Goal: Download file/media

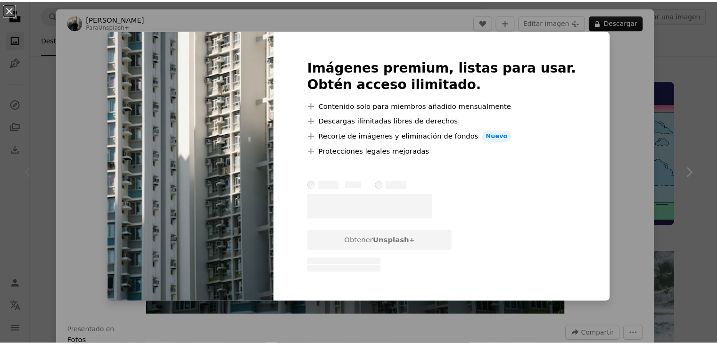
scroll to position [189, 0]
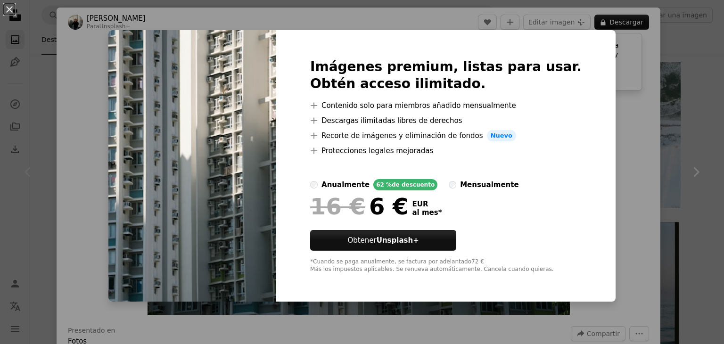
click at [624, 106] on div "An X shape Imágenes premium, listas para usar. Obtén acceso ilimitado. A plus s…" at bounding box center [362, 172] width 724 height 344
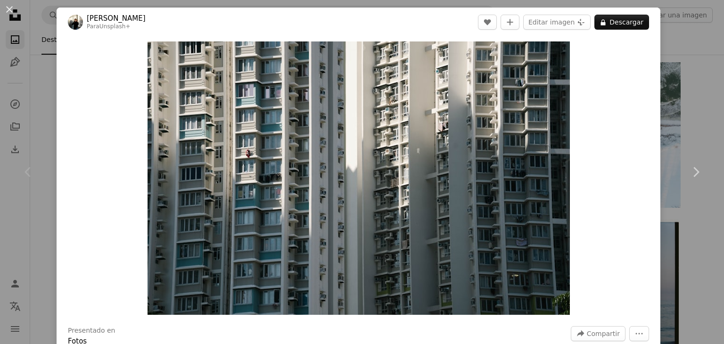
click at [682, 120] on div "An X shape Chevron left Chevron right [PERSON_NAME] Para Unsplash+ A heart A pl…" at bounding box center [362, 172] width 724 height 344
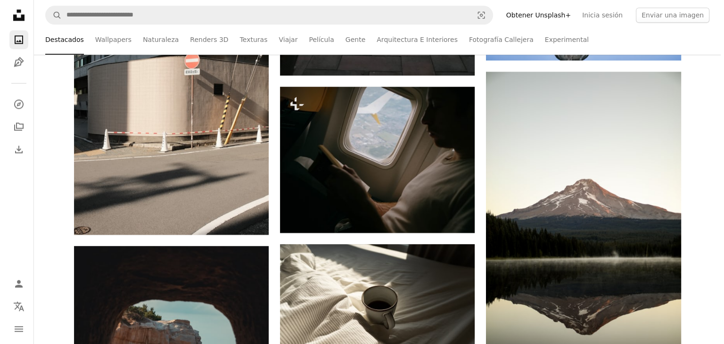
scroll to position [1184, 0]
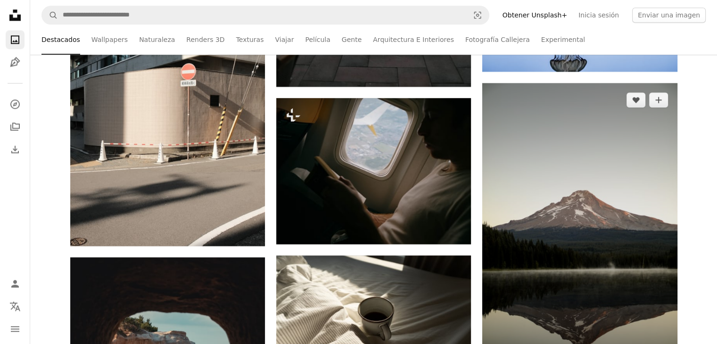
click at [596, 163] on img at bounding box center [579, 229] width 195 height 292
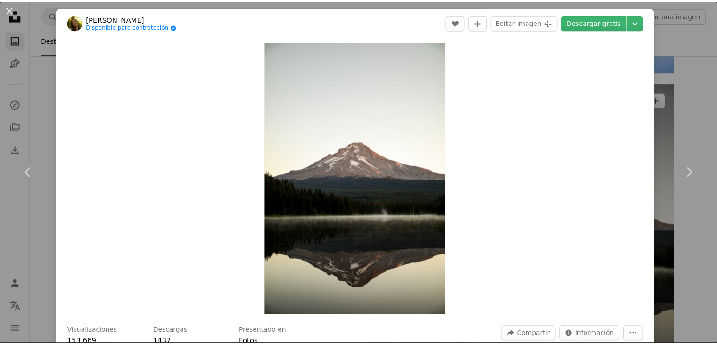
scroll to position [91, 0]
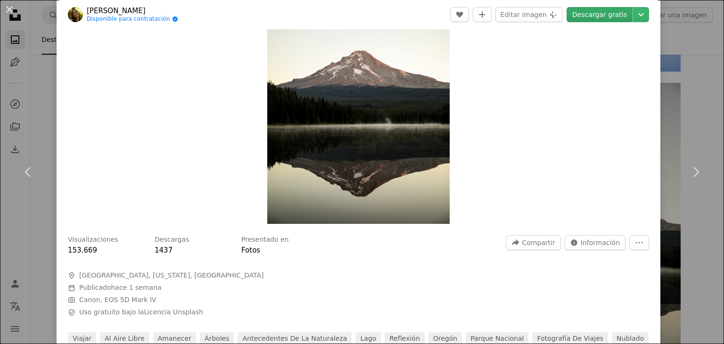
click at [587, 16] on link "Descargar gratis" at bounding box center [599, 14] width 66 height 15
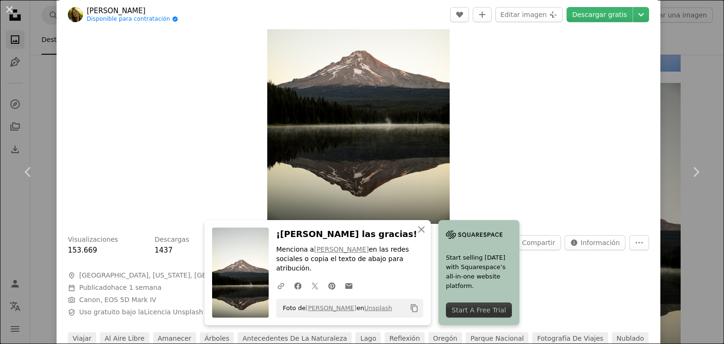
click at [675, 121] on div "An X shape Chevron left Chevron right An X shape Cerrar ¡[PERSON_NAME] las grac…" at bounding box center [362, 172] width 724 height 344
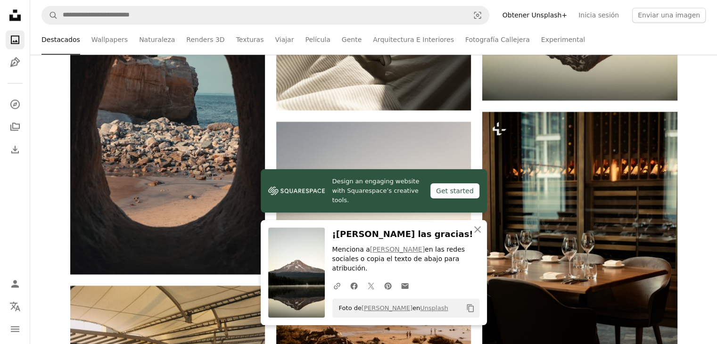
scroll to position [1540, 0]
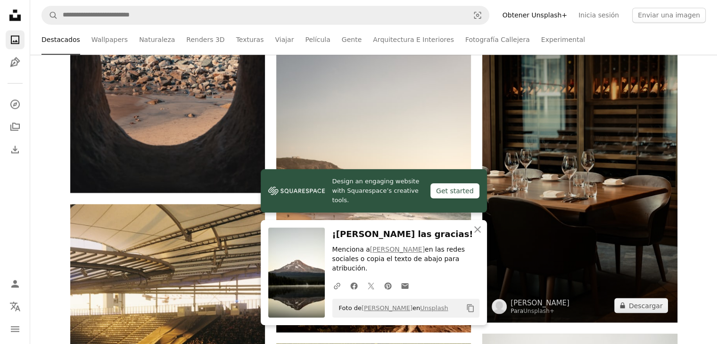
click at [631, 202] on img at bounding box center [579, 176] width 195 height 292
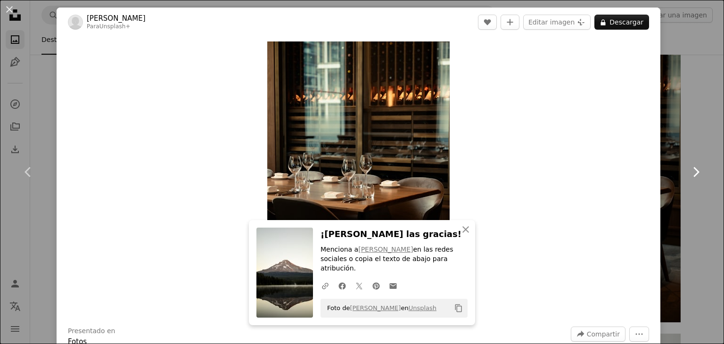
click at [686, 147] on link "Chevron right" at bounding box center [695, 172] width 57 height 90
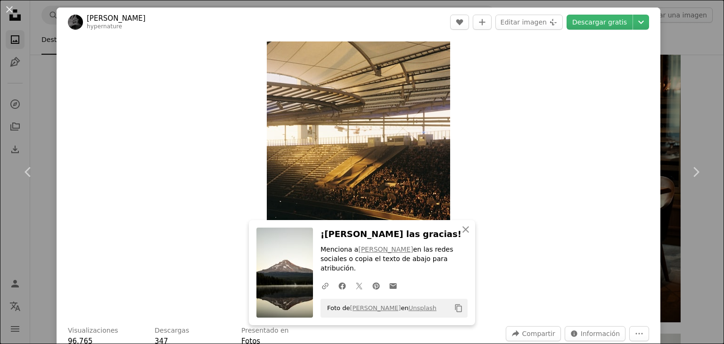
click at [687, 109] on div "An X shape Chevron left Chevron right An X shape Cerrar ¡[PERSON_NAME] las grac…" at bounding box center [362, 172] width 724 height 344
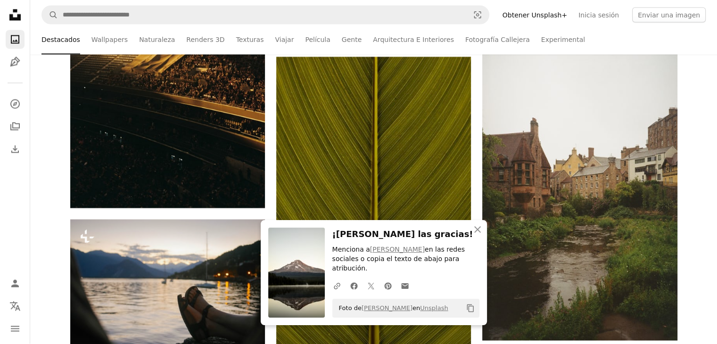
scroll to position [1836, 0]
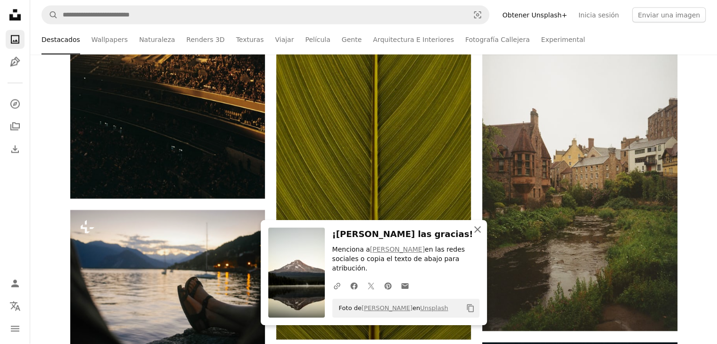
click at [475, 235] on icon "An X shape" at bounding box center [477, 229] width 11 height 11
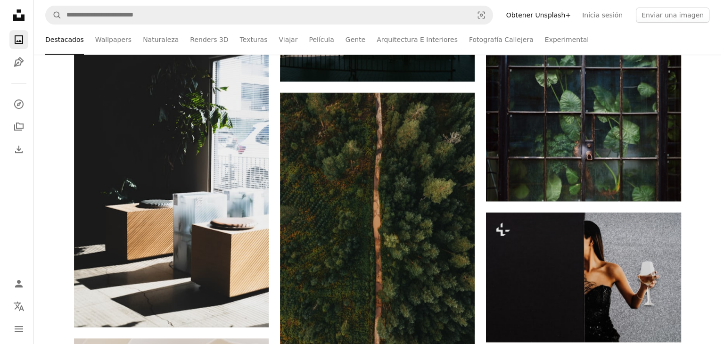
scroll to position [4002, 0]
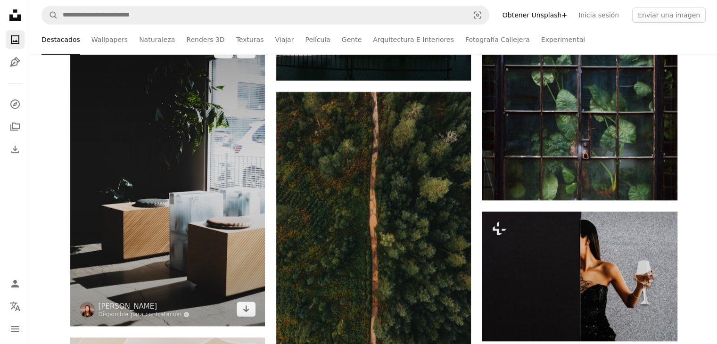
click at [230, 257] on img at bounding box center [167, 180] width 195 height 292
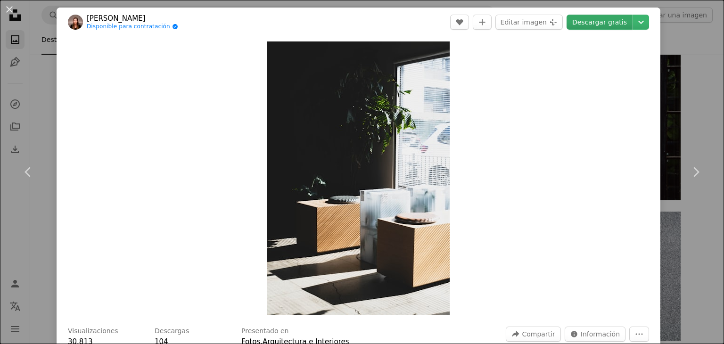
click at [588, 26] on link "Descargar gratis" at bounding box center [599, 22] width 66 height 15
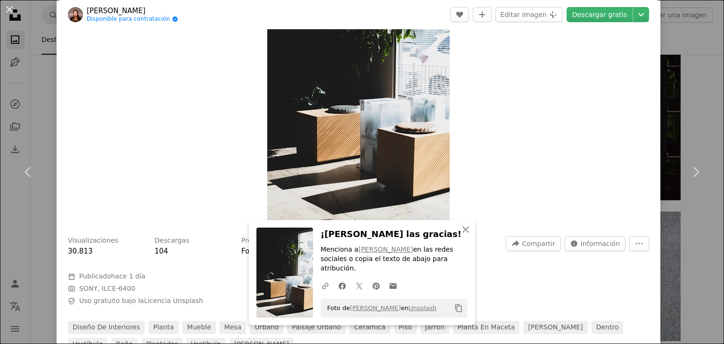
scroll to position [194, 0]
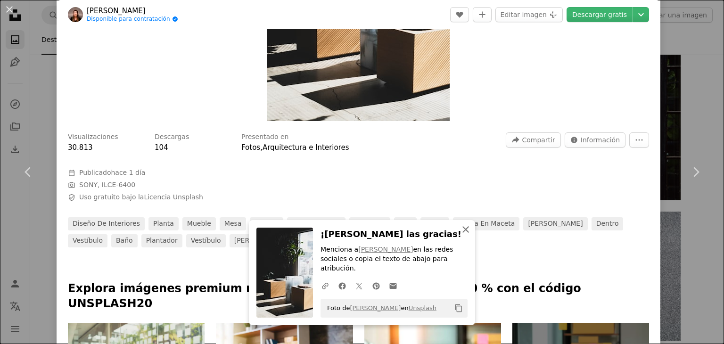
click at [460, 235] on icon "An X shape" at bounding box center [465, 229] width 11 height 11
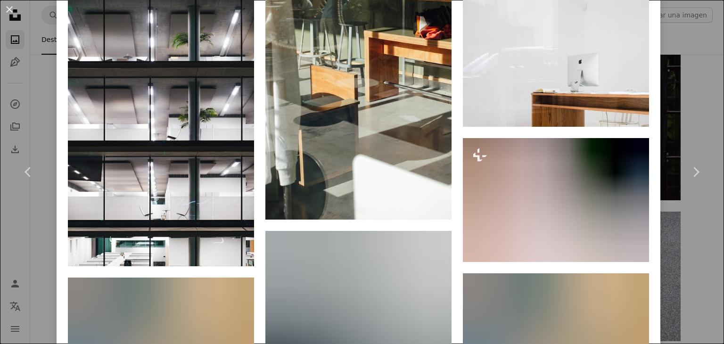
scroll to position [682, 0]
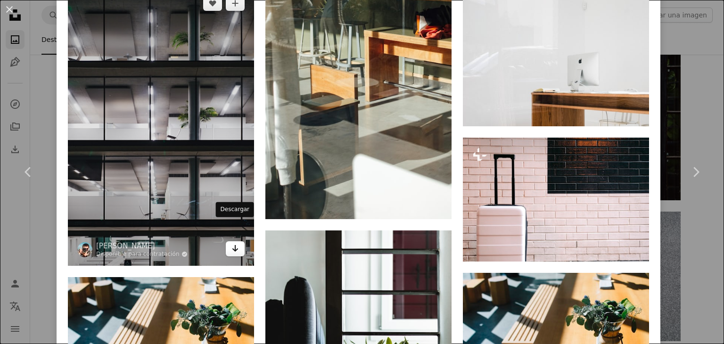
click at [231, 243] on icon "Arrow pointing down" at bounding box center [235, 248] width 8 height 11
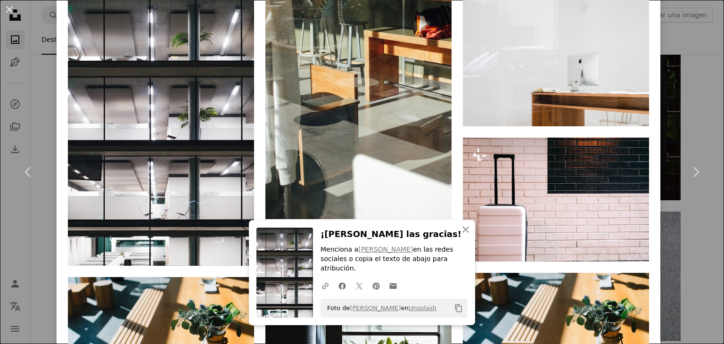
click at [465, 235] on icon "An X shape" at bounding box center [465, 229] width 11 height 11
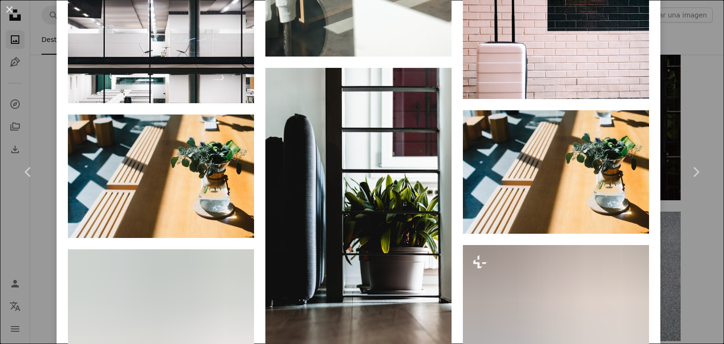
scroll to position [845, 0]
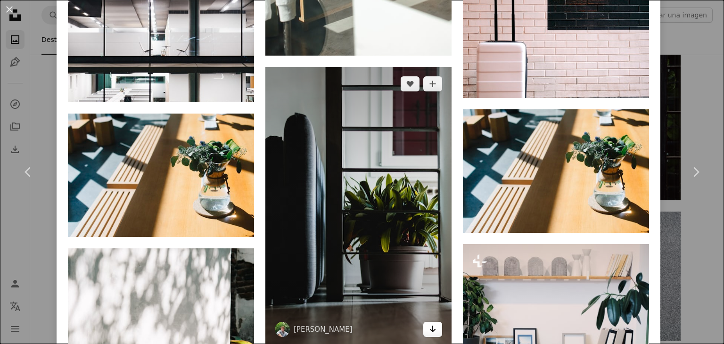
click at [429, 323] on icon "Arrow pointing down" at bounding box center [433, 328] width 8 height 11
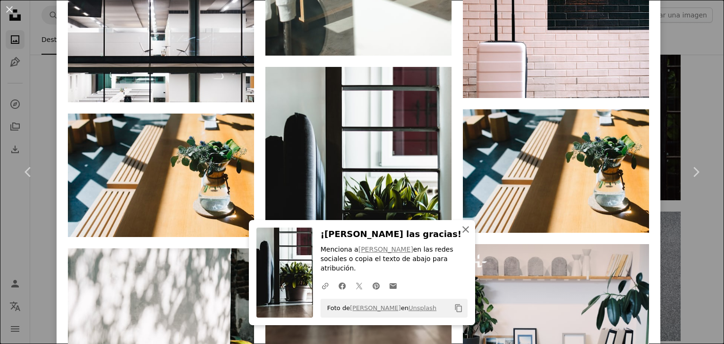
click at [462, 233] on icon "button" at bounding box center [465, 229] width 7 height 7
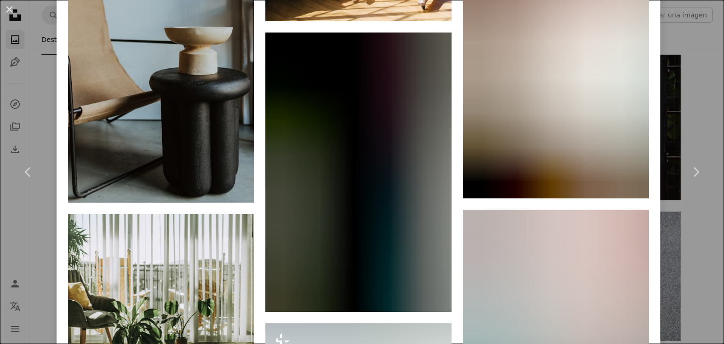
scroll to position [1467, 0]
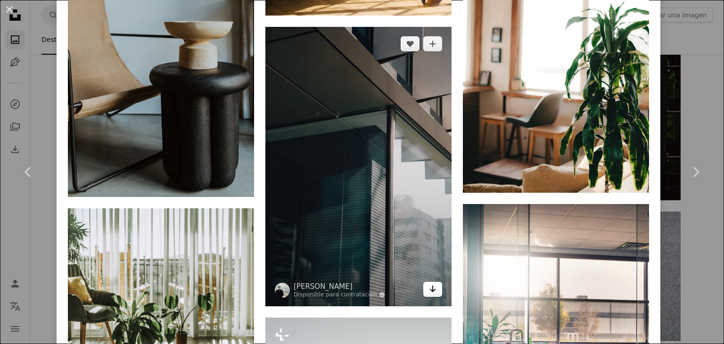
click at [429, 283] on icon "Arrow pointing down" at bounding box center [433, 288] width 8 height 11
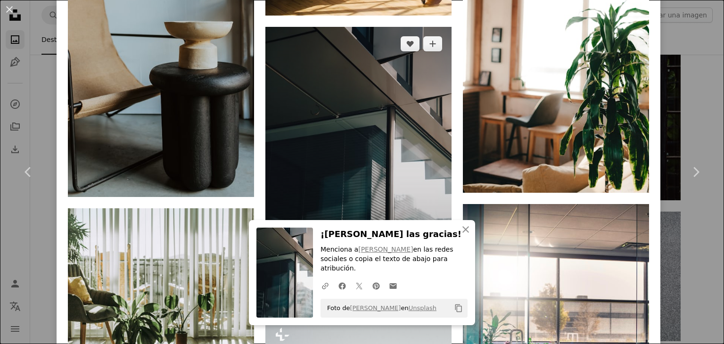
click at [335, 196] on img at bounding box center [358, 166] width 186 height 279
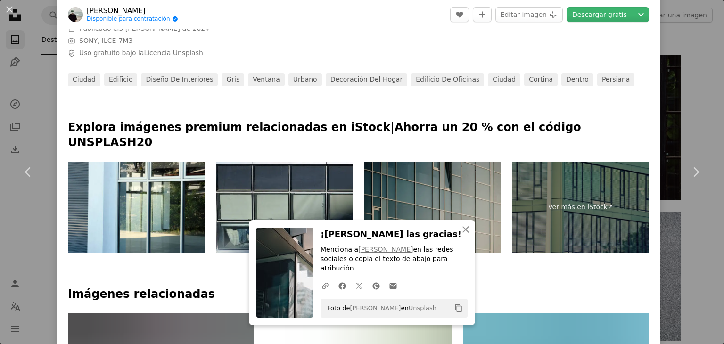
scroll to position [339, 0]
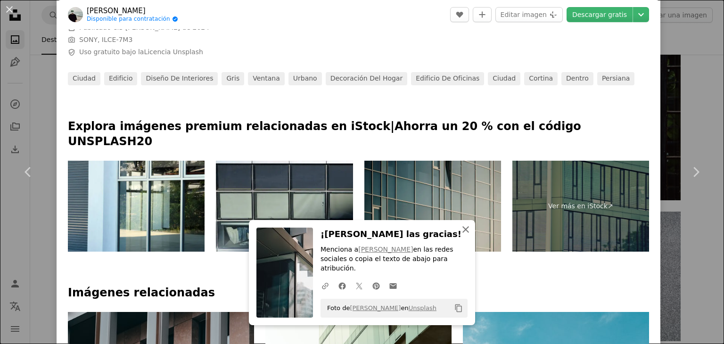
click at [460, 235] on icon "An X shape" at bounding box center [465, 229] width 11 height 11
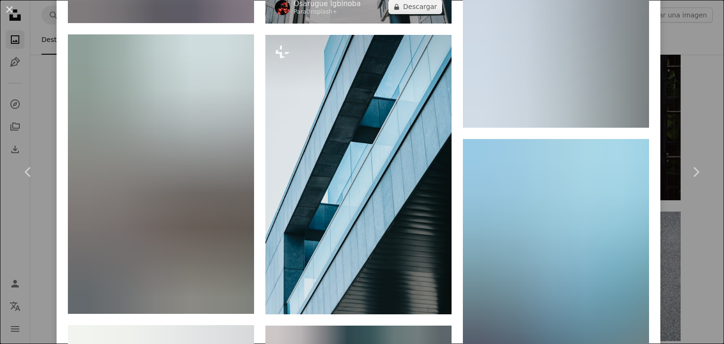
scroll to position [1209, 0]
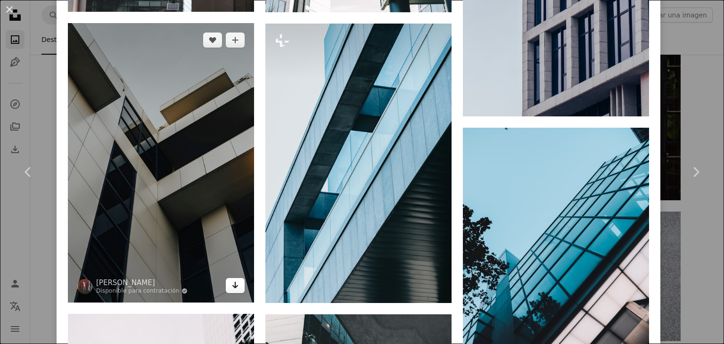
click at [231, 279] on icon "Arrow pointing down" at bounding box center [235, 284] width 8 height 11
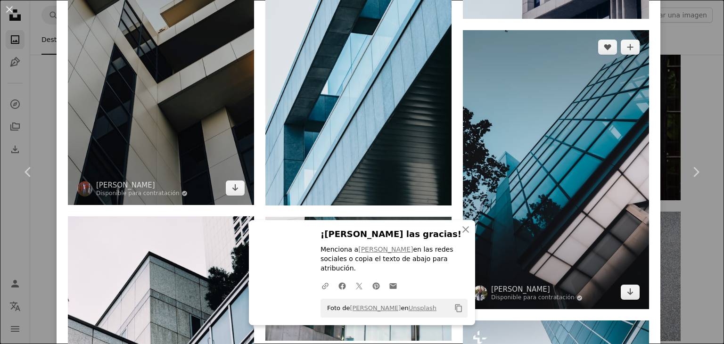
scroll to position [1307, 0]
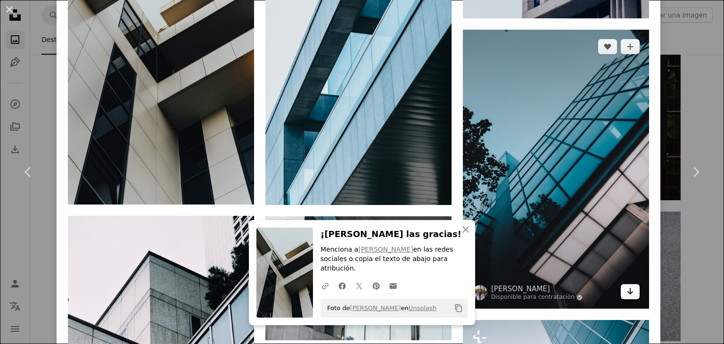
click at [626, 286] on icon "Arrow pointing down" at bounding box center [630, 291] width 8 height 11
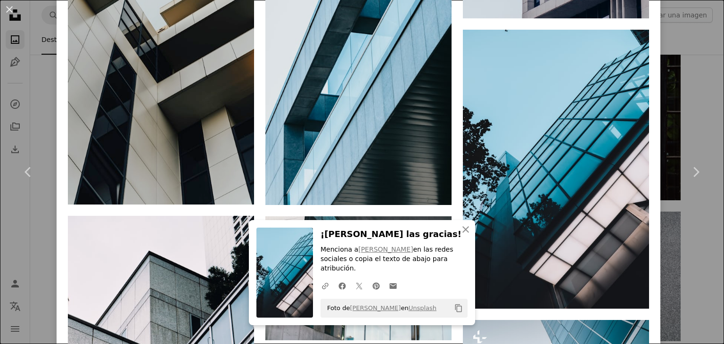
click at [647, 285] on div "Explora imágenes premium relacionadas en iStock | Ahorra un 20 % con el código …" at bounding box center [359, 165] width 604 height 2029
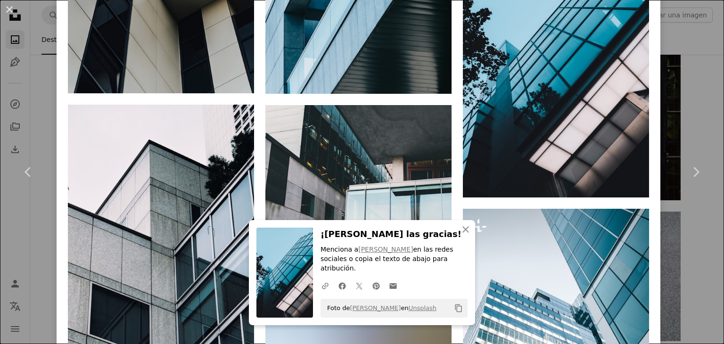
scroll to position [1427, 0]
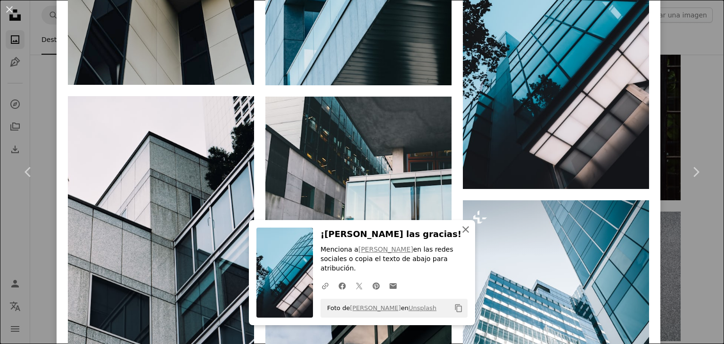
click at [465, 235] on icon "An X shape" at bounding box center [465, 229] width 11 height 11
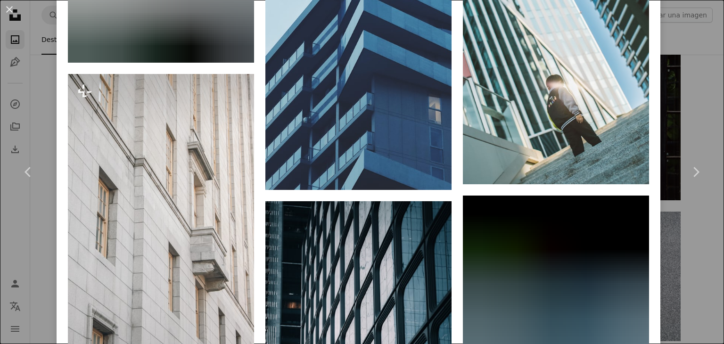
scroll to position [4121, 0]
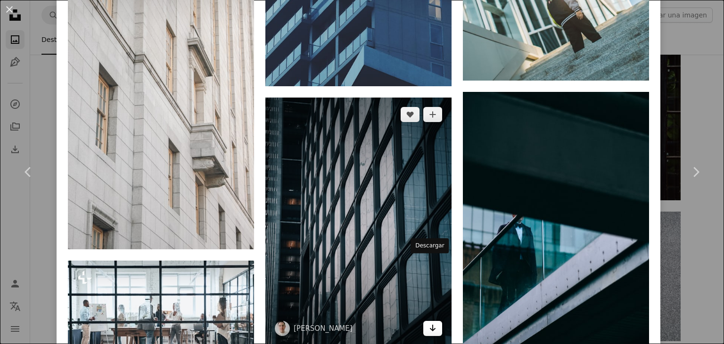
click at [429, 322] on icon "Arrow pointing down" at bounding box center [433, 327] width 8 height 11
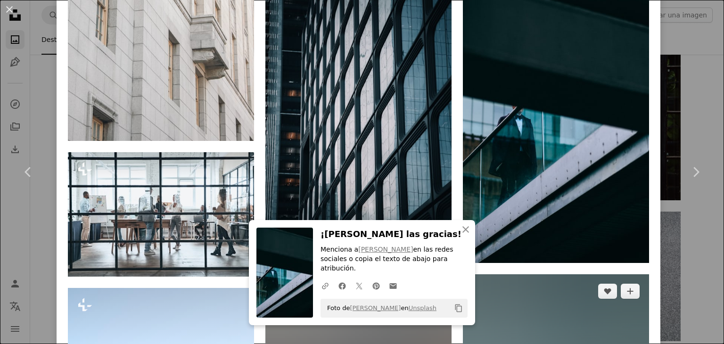
scroll to position [4230, 0]
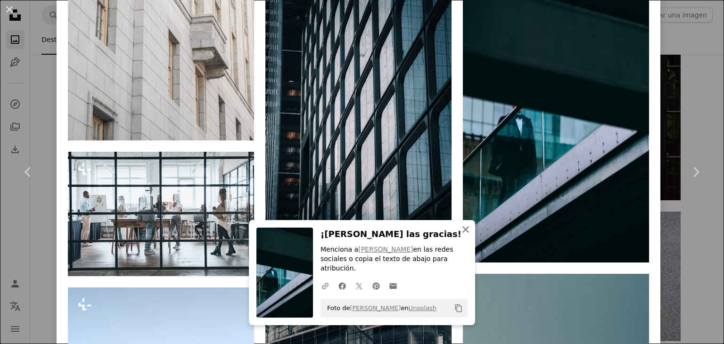
click at [462, 233] on icon "button" at bounding box center [465, 229] width 7 height 7
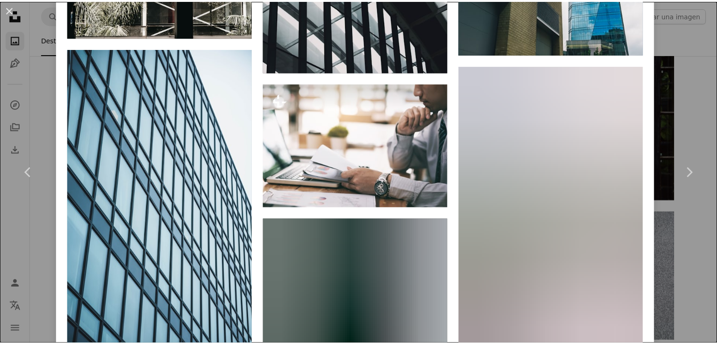
scroll to position [7430, 0]
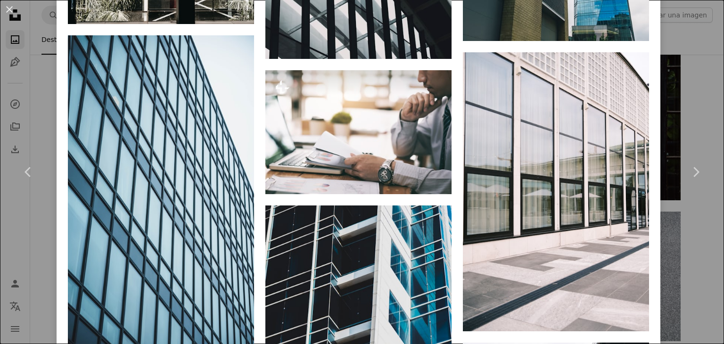
click at [682, 275] on div "An X shape Chevron left Chevron right [PERSON_NAME] Disponible para contratació…" at bounding box center [362, 172] width 724 height 344
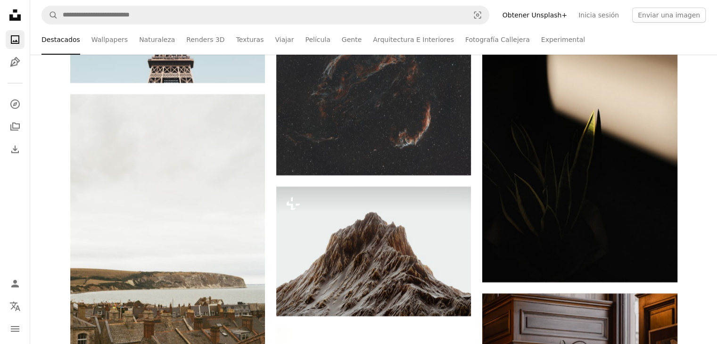
scroll to position [6948, 0]
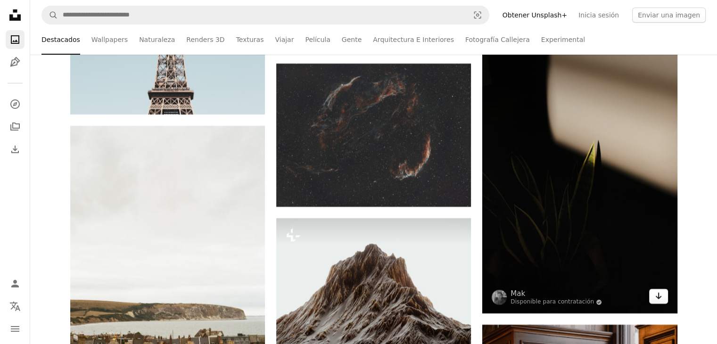
click at [656, 298] on icon "Arrow pointing down" at bounding box center [659, 295] width 8 height 11
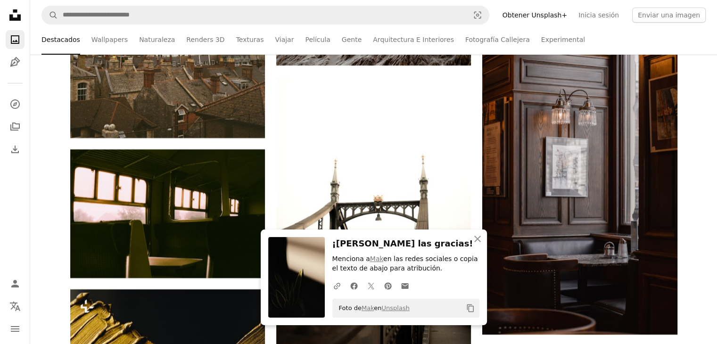
scroll to position [7238, 0]
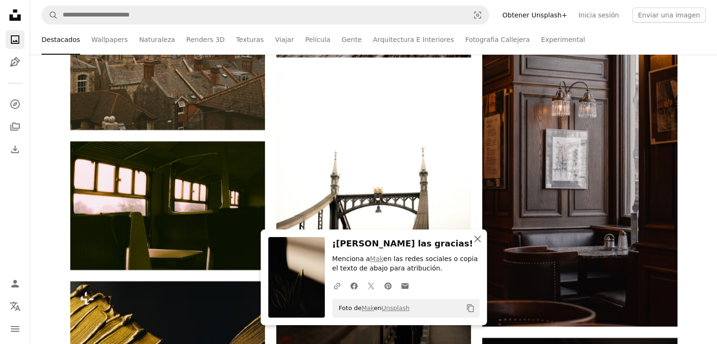
click at [477, 242] on icon "An X shape" at bounding box center [477, 238] width 11 height 11
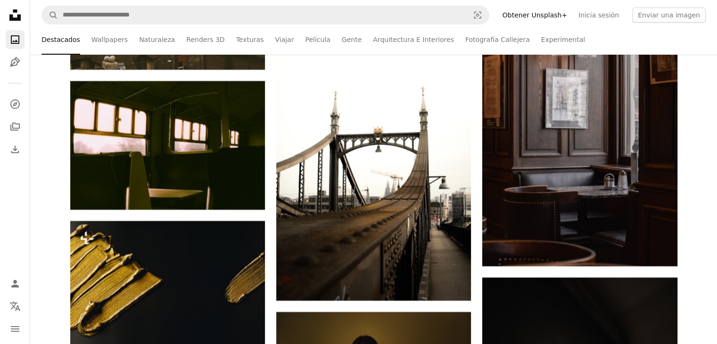
scroll to position [7202, 0]
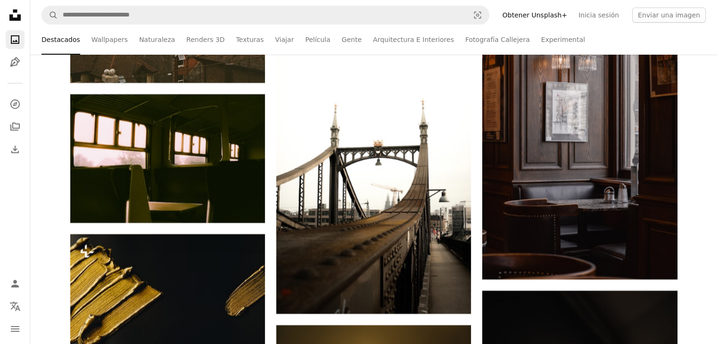
scroll to position [7335, 0]
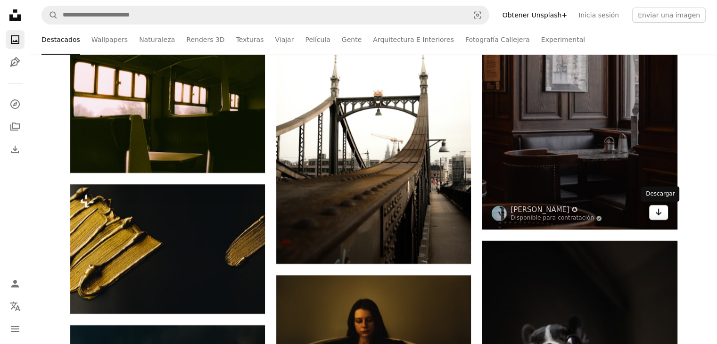
click at [655, 215] on icon "Arrow pointing down" at bounding box center [659, 211] width 8 height 11
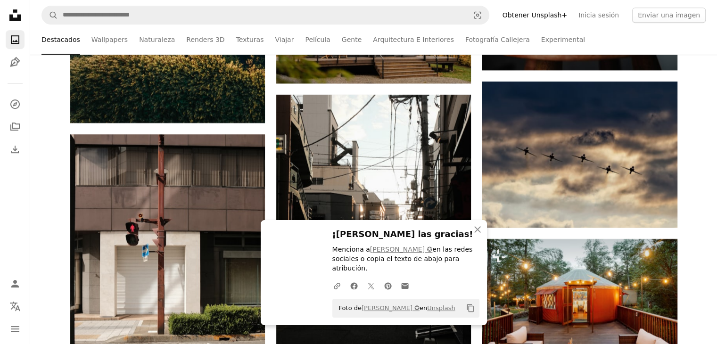
scroll to position [7813, 0]
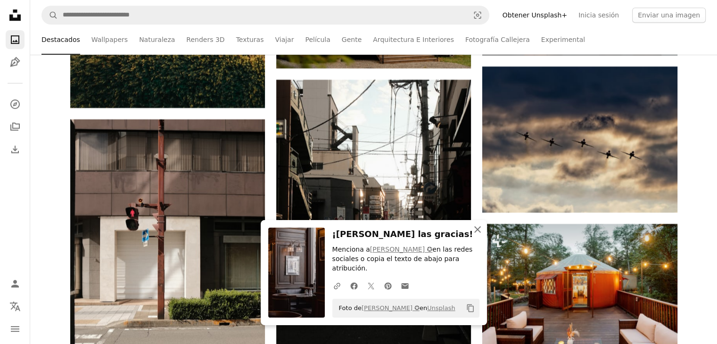
click at [475, 235] on icon "An X shape" at bounding box center [477, 229] width 11 height 11
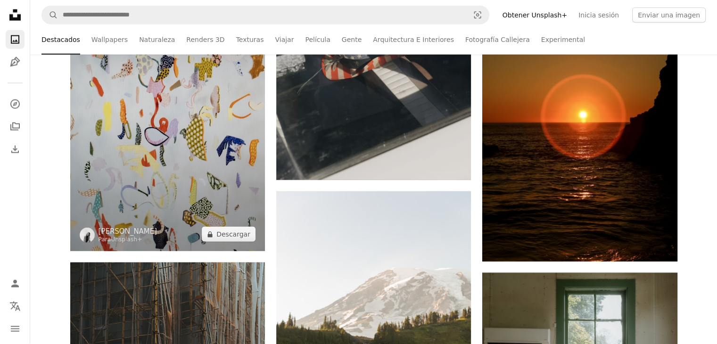
scroll to position [16673, 0]
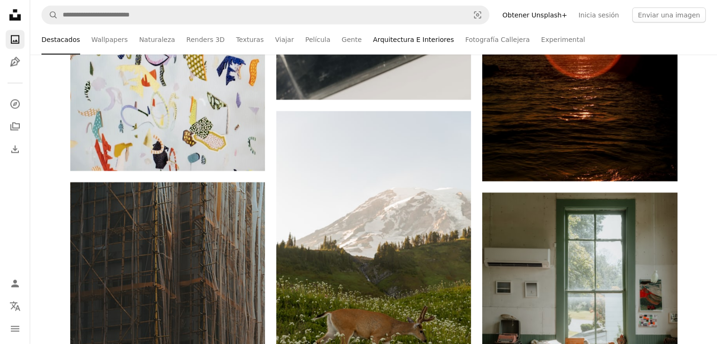
click at [373, 45] on link "Arquitectura E Interiores" at bounding box center [413, 40] width 81 height 30
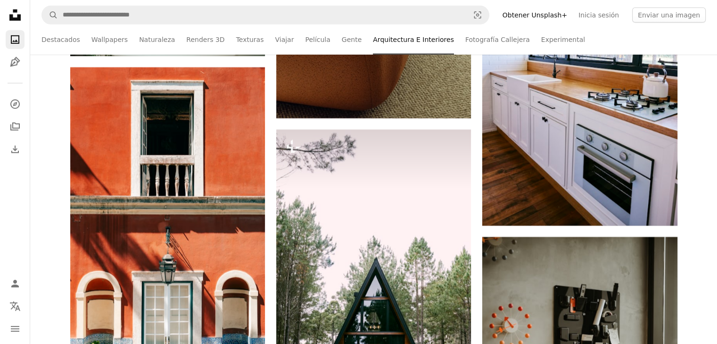
scroll to position [6688, 0]
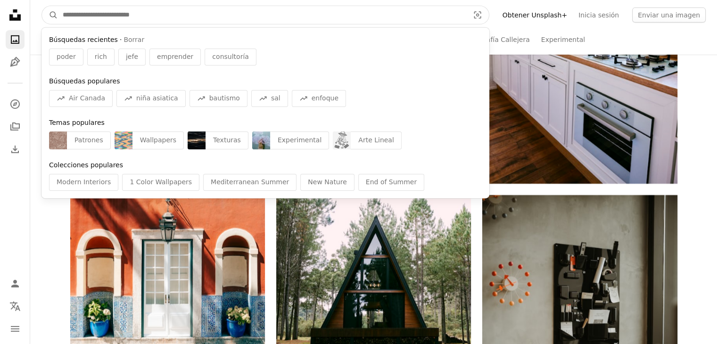
click at [403, 14] on input "Encuentra imágenes en todo el sitio" at bounding box center [262, 15] width 408 height 18
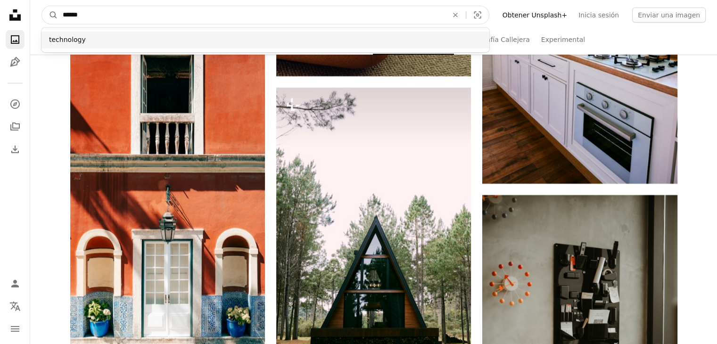
type input "******"
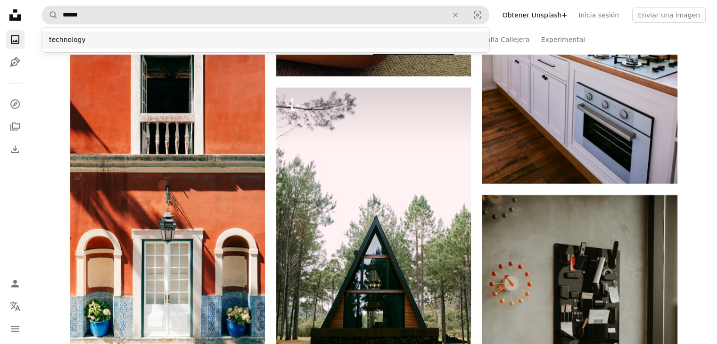
click at [349, 38] on div "technology" at bounding box center [265, 40] width 448 height 17
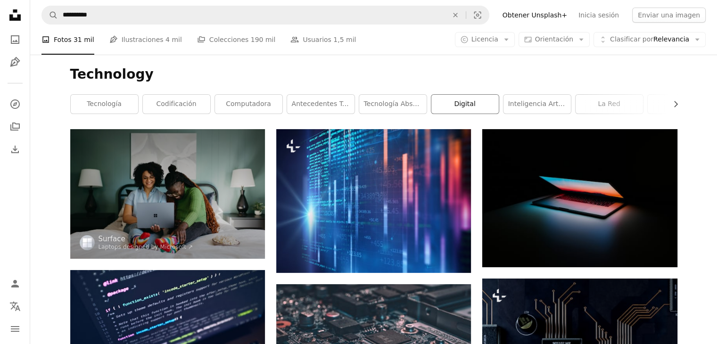
click at [443, 100] on link "digital" at bounding box center [464, 104] width 67 height 19
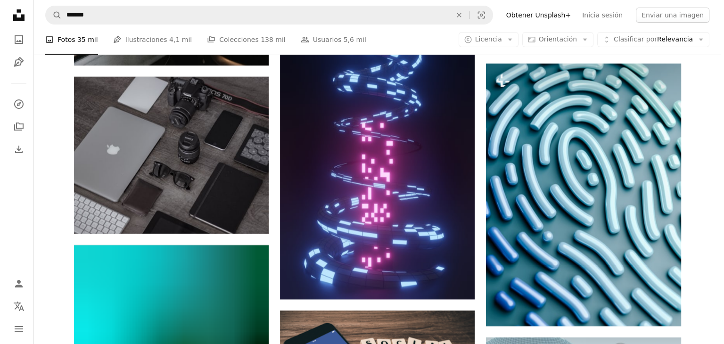
scroll to position [3585, 0]
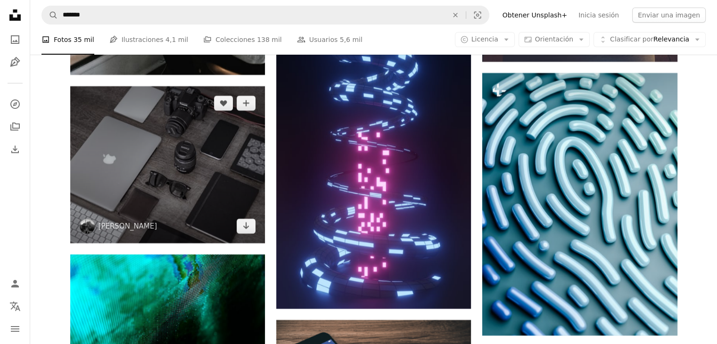
click at [158, 195] on img at bounding box center [167, 164] width 195 height 156
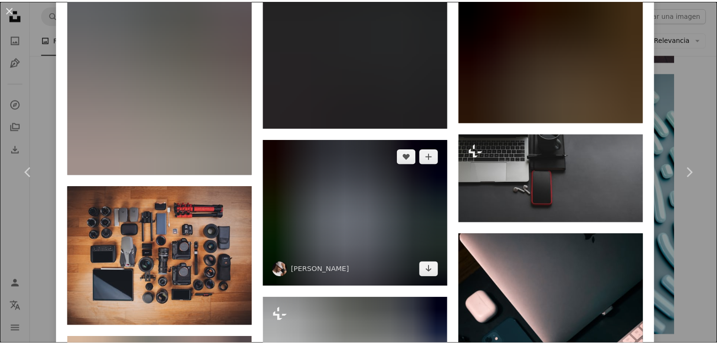
scroll to position [1977, 0]
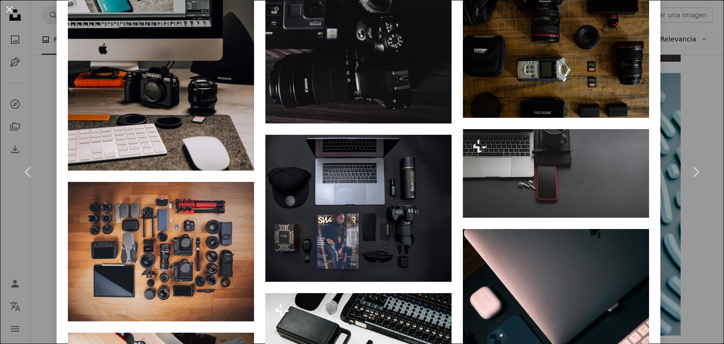
click at [24, 218] on div "An X shape Chevron left Chevron right [PERSON_NAME] oria_hector A heart A plus …" at bounding box center [362, 172] width 724 height 344
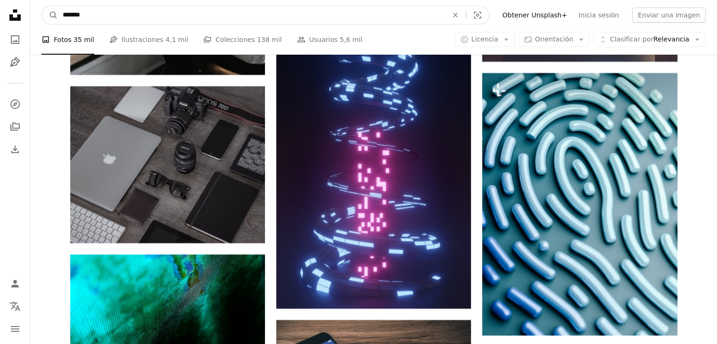
click at [65, 19] on input "*******" at bounding box center [251, 15] width 387 height 18
type input "******"
click at [42, 6] on button "A magnifying glass" at bounding box center [50, 15] width 16 height 18
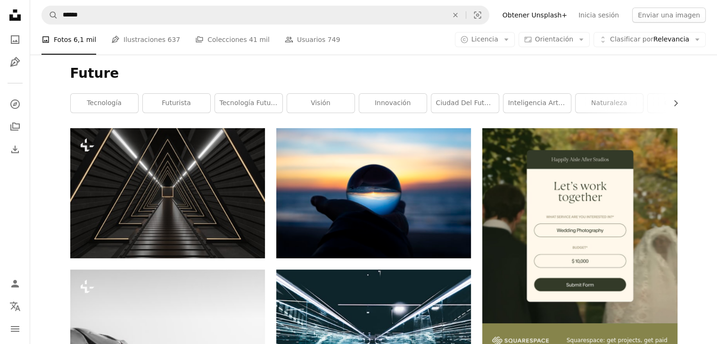
scroll to position [107, 0]
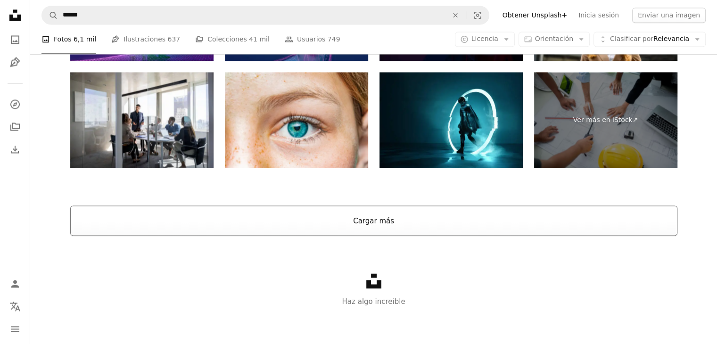
click at [271, 227] on button "Cargar más" at bounding box center [373, 220] width 607 height 30
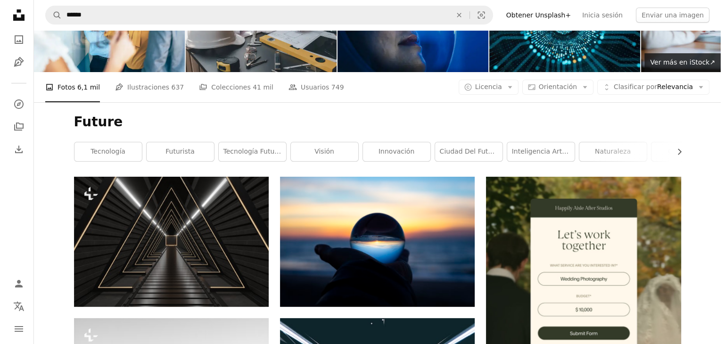
scroll to position [0, 0]
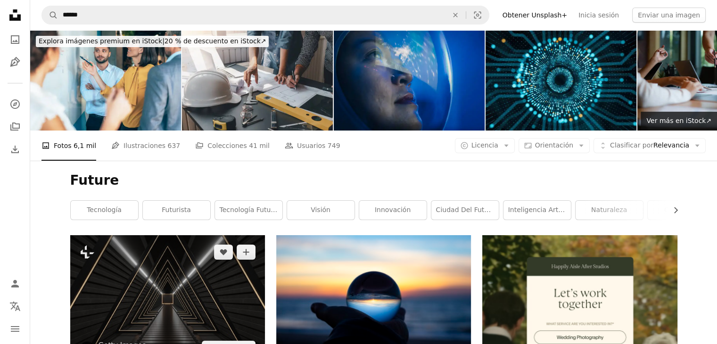
click at [185, 279] on img at bounding box center [167, 300] width 195 height 130
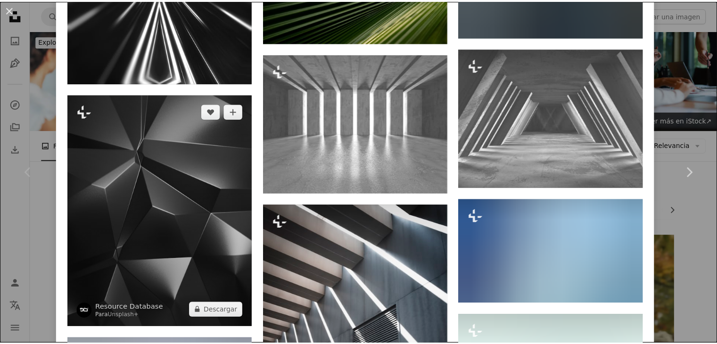
scroll to position [1617, 0]
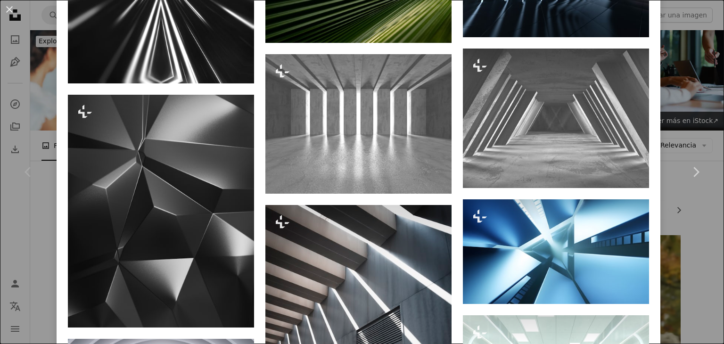
click at [51, 211] on div "Chevron left" at bounding box center [28, 172] width 57 height 90
click at [35, 219] on div "An X shape Chevron left Chevron right Getty Images Para Unsplash+ A heart A plu…" at bounding box center [362, 172] width 724 height 344
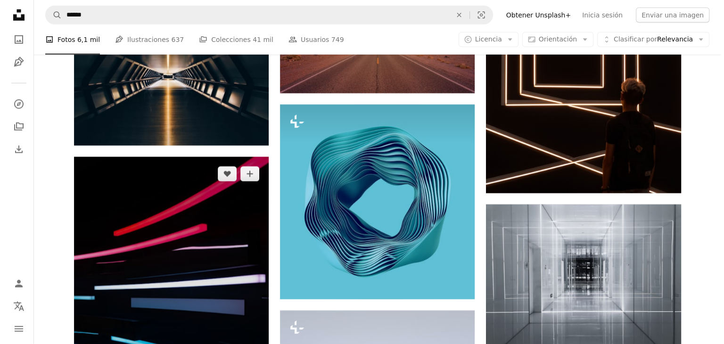
scroll to position [2632, 0]
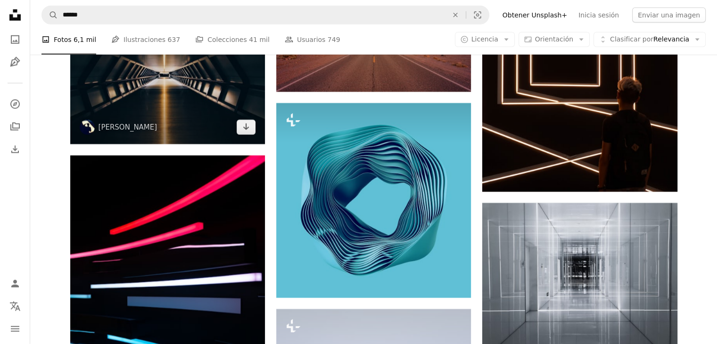
click at [196, 131] on img at bounding box center [167, 80] width 195 height 130
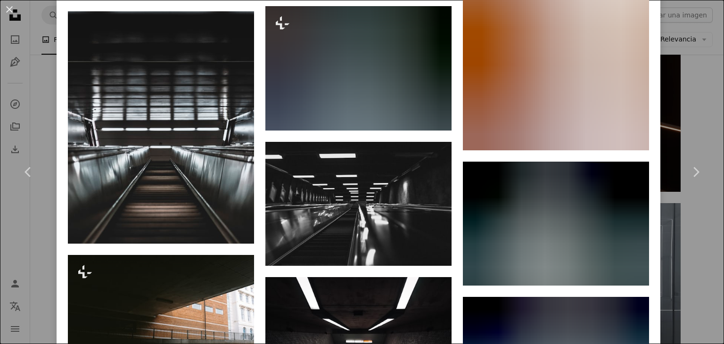
scroll to position [793, 0]
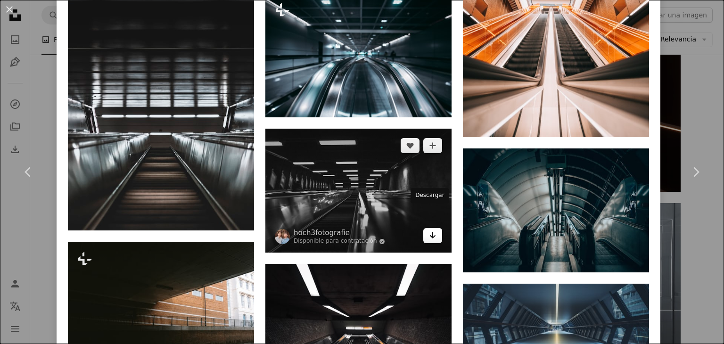
click at [432, 228] on link "Arrow pointing down" at bounding box center [432, 235] width 19 height 15
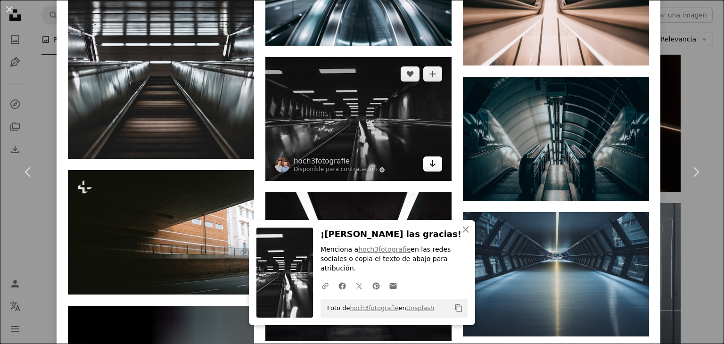
scroll to position [865, 0]
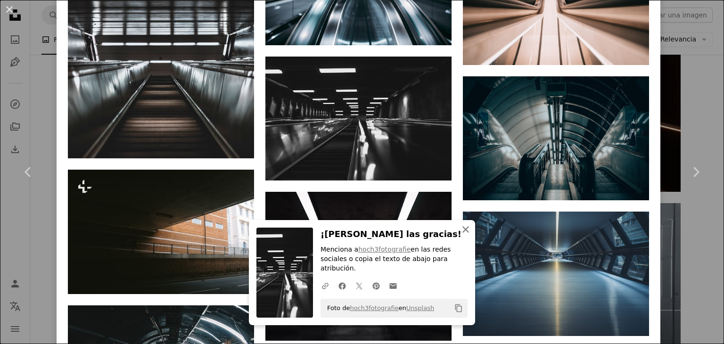
click at [458, 239] on button "An X shape Cerrar" at bounding box center [465, 229] width 19 height 19
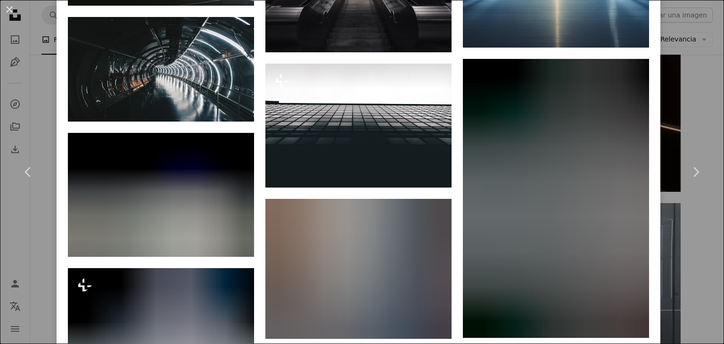
scroll to position [1158, 0]
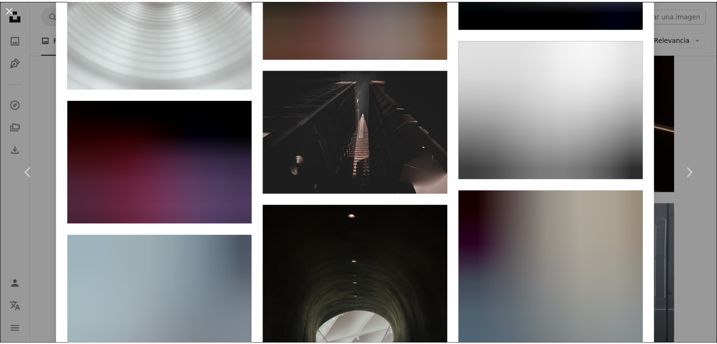
scroll to position [6686, 0]
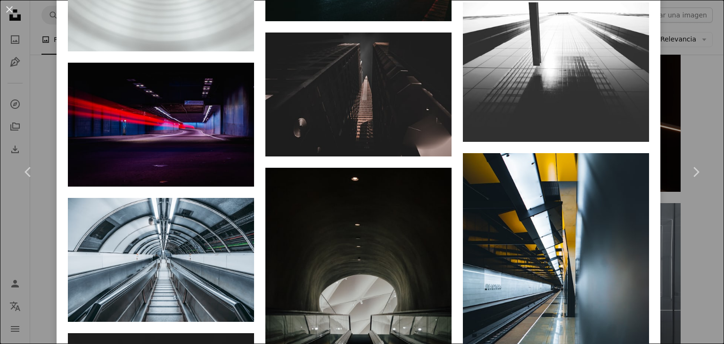
click at [47, 260] on div "An X shape Chevron left Chevron right [PERSON_NAME] [PERSON_NAME] A heart A plu…" at bounding box center [362, 172] width 724 height 344
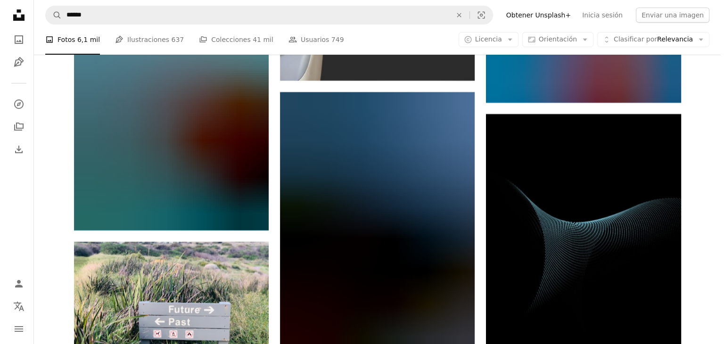
scroll to position [7592, 0]
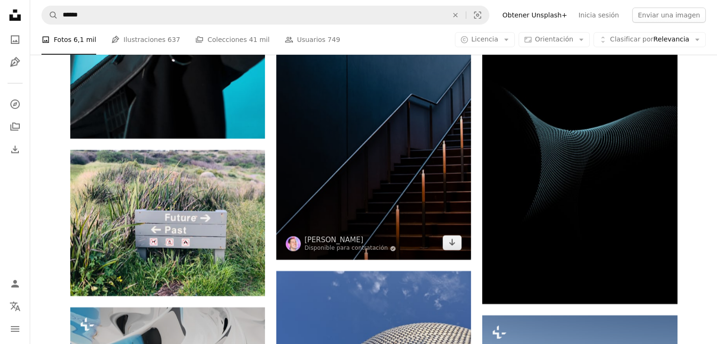
click at [323, 196] on img at bounding box center [373, 130] width 195 height 260
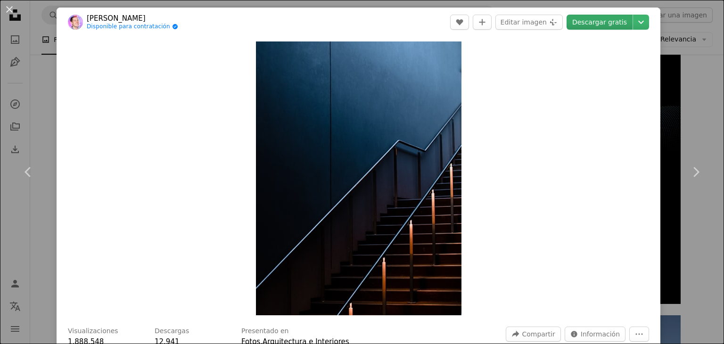
click at [582, 25] on link "Descargar gratis" at bounding box center [599, 22] width 66 height 15
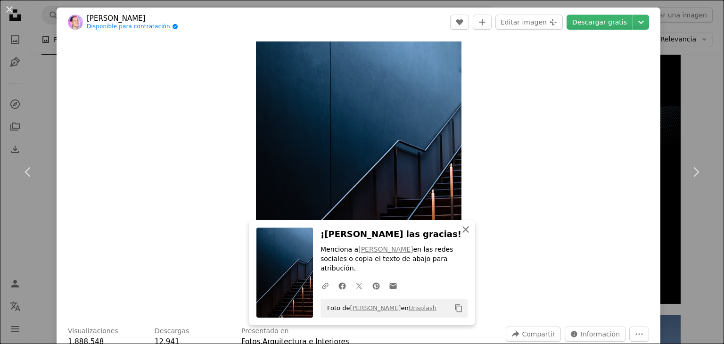
click at [462, 233] on icon "button" at bounding box center [465, 229] width 7 height 7
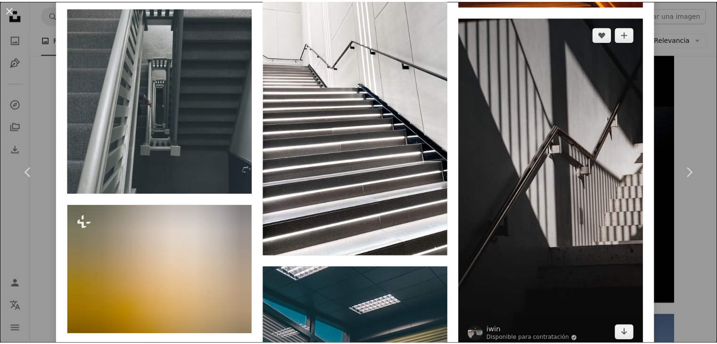
scroll to position [5321, 0]
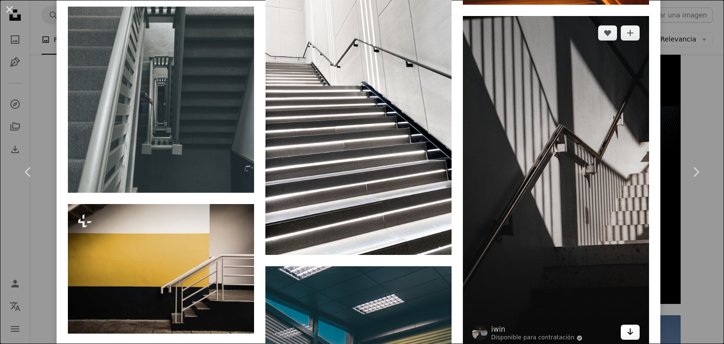
click at [626, 326] on icon "Arrow pointing down" at bounding box center [630, 331] width 8 height 11
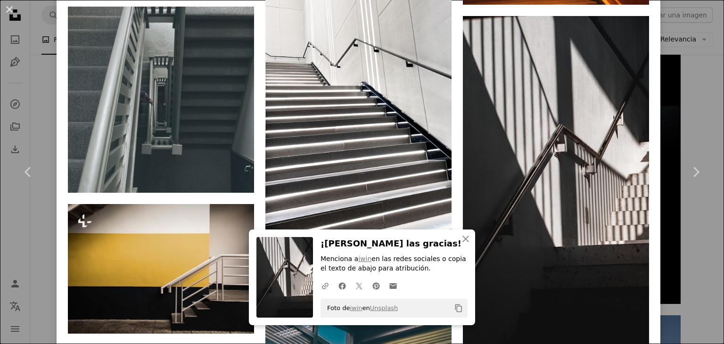
click at [687, 289] on div "An X shape Chevron left Chevron right An X shape Cerrar ¡[PERSON_NAME] las grac…" at bounding box center [362, 172] width 724 height 344
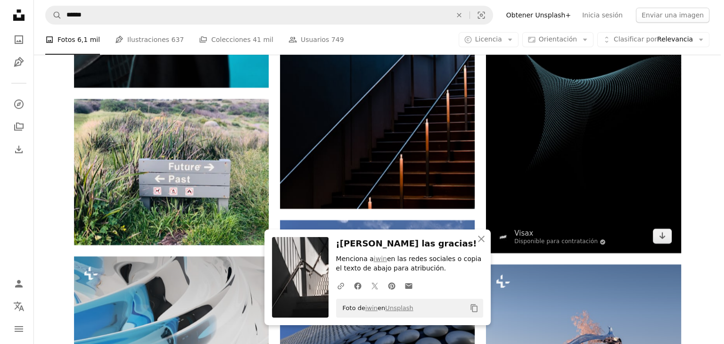
scroll to position [7641, 0]
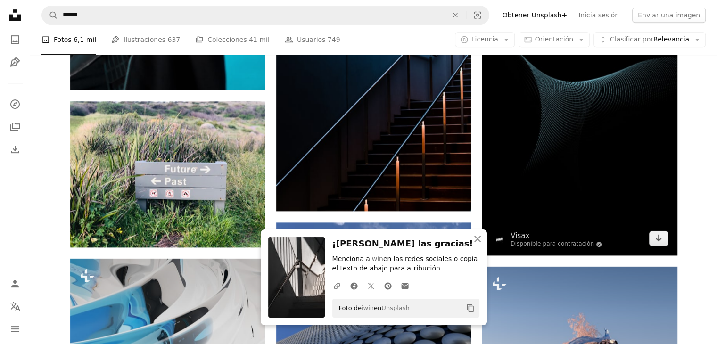
click at [558, 167] on img at bounding box center [579, 115] width 195 height 282
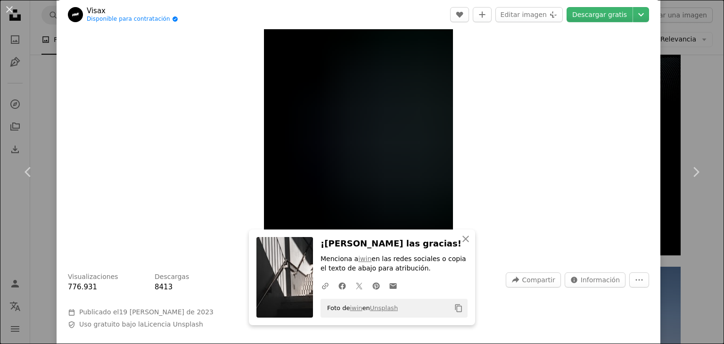
scroll to position [68, 0]
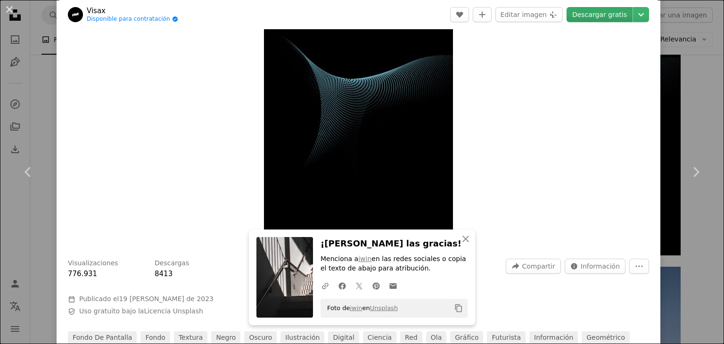
click at [592, 14] on link "Descargar gratis" at bounding box center [599, 14] width 66 height 15
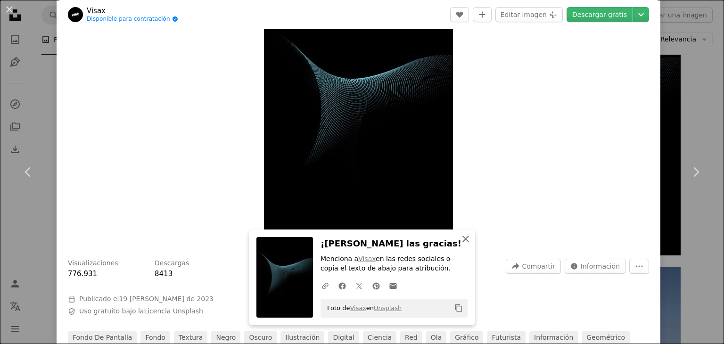
click at [456, 243] on button "An X shape Cerrar" at bounding box center [465, 238] width 19 height 19
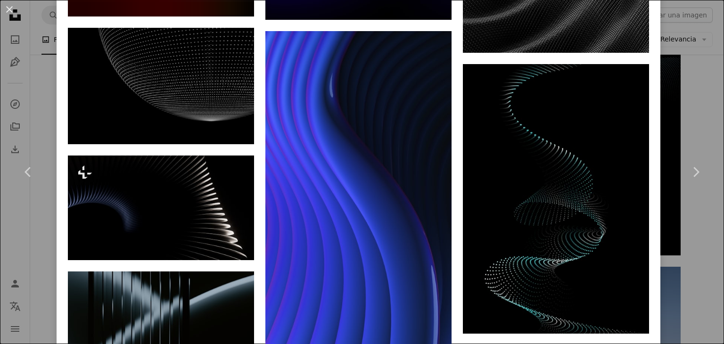
scroll to position [5208, 0]
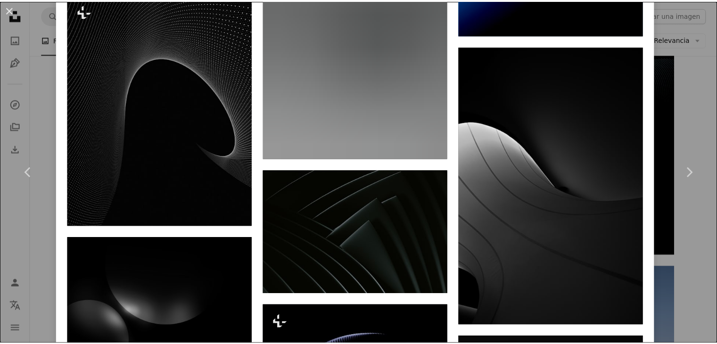
scroll to position [8654, 0]
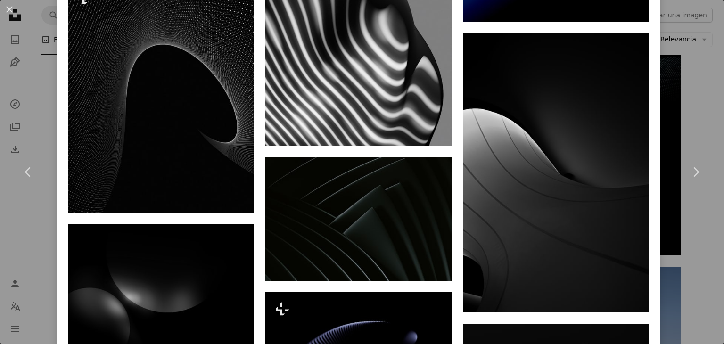
click at [36, 120] on div "An X shape Chevron left Chevron right Visax Disponible para contratación A chec…" at bounding box center [362, 172] width 724 height 344
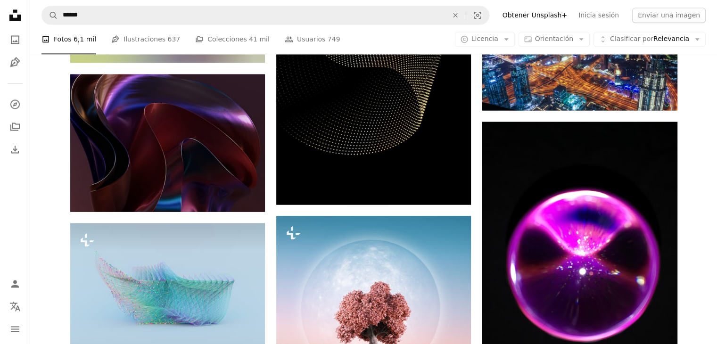
scroll to position [8911, 0]
